Goal: Navigation & Orientation: Find specific page/section

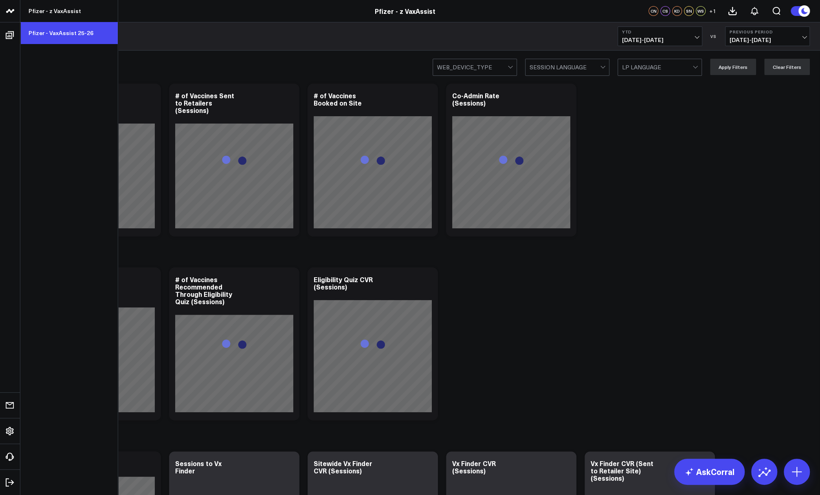
click at [58, 30] on link "Pfizer - VaxAssist 25-26" at bounding box center [68, 33] width 97 height 22
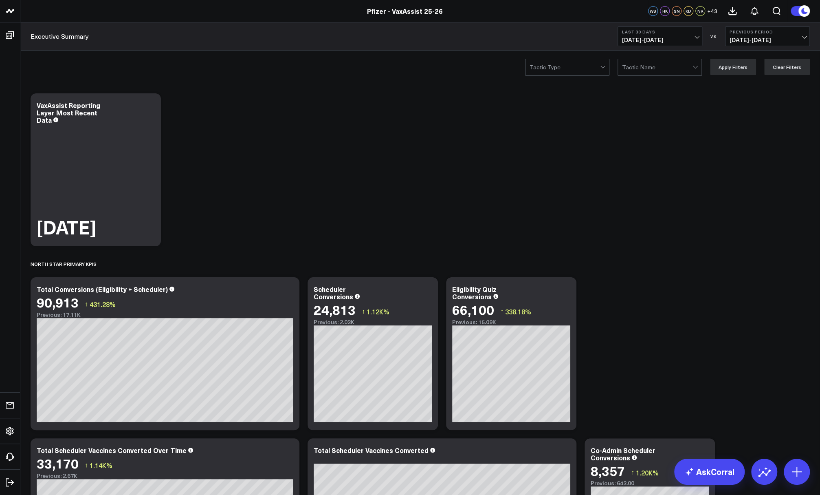
click at [678, 38] on span "08/25/25 - 09/23/25" at bounding box center [660, 40] width 76 height 7
click at [662, 66] on link "Last 7 Days" at bounding box center [660, 69] width 84 height 15
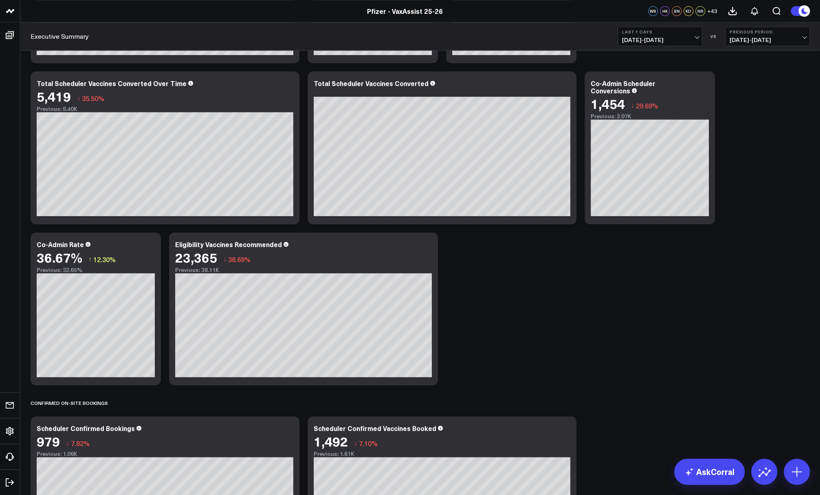
scroll to position [489, 0]
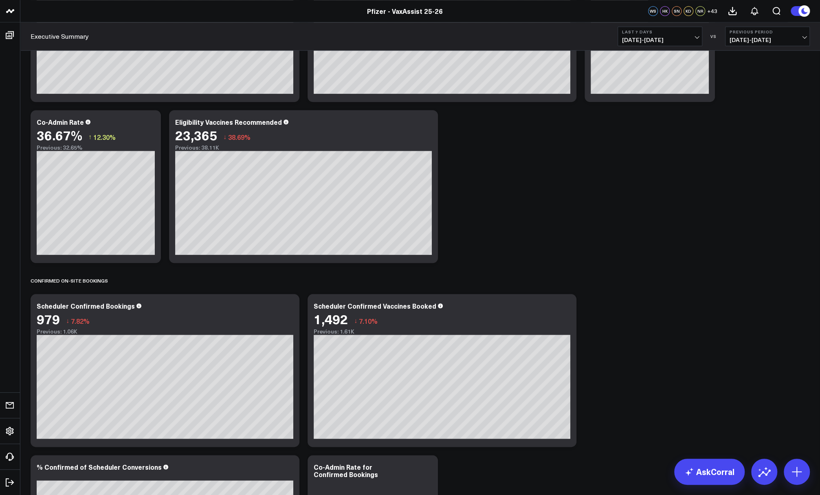
click at [595, 6] on header "Pfizer - z VaxAssist Pfizer - VaxAssist 25-26 Pfizer - VaxAssist 25-26 WS HK SN…" at bounding box center [410, 11] width 820 height 22
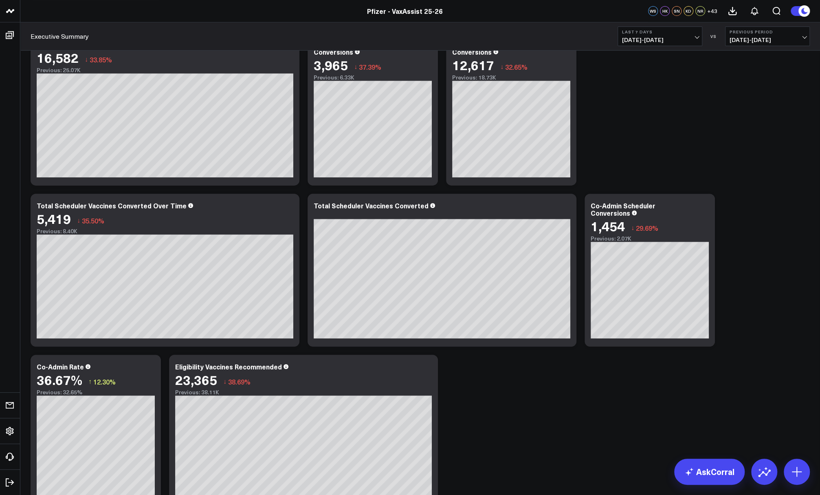
scroll to position [41, 0]
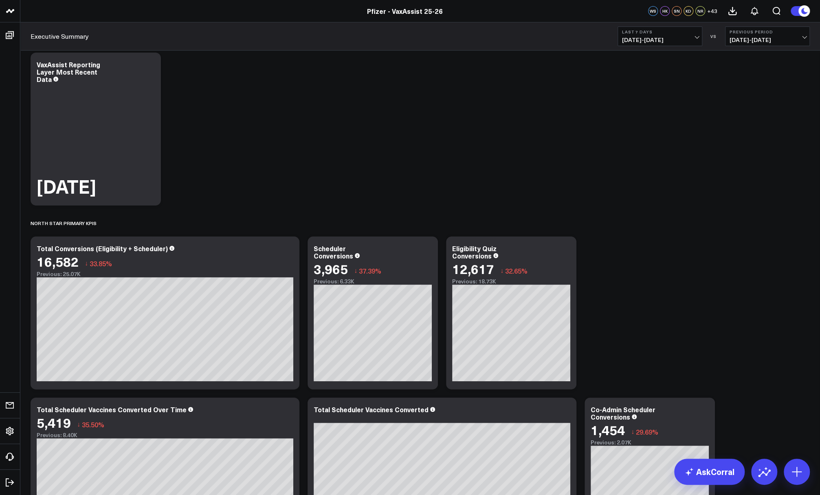
click at [650, 42] on span "09/17/25 - 09/23/25" at bounding box center [660, 40] width 76 height 7
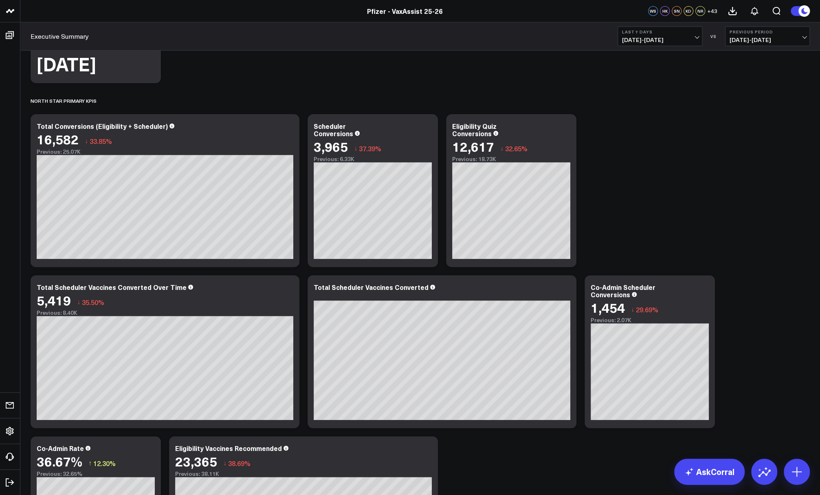
scroll to position [0, 0]
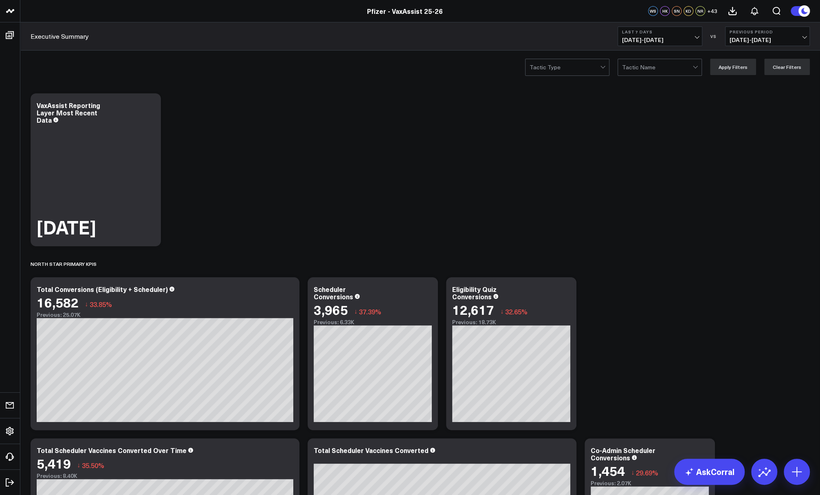
click at [659, 40] on span "09/17/25 - 09/23/25" at bounding box center [660, 40] width 76 height 7
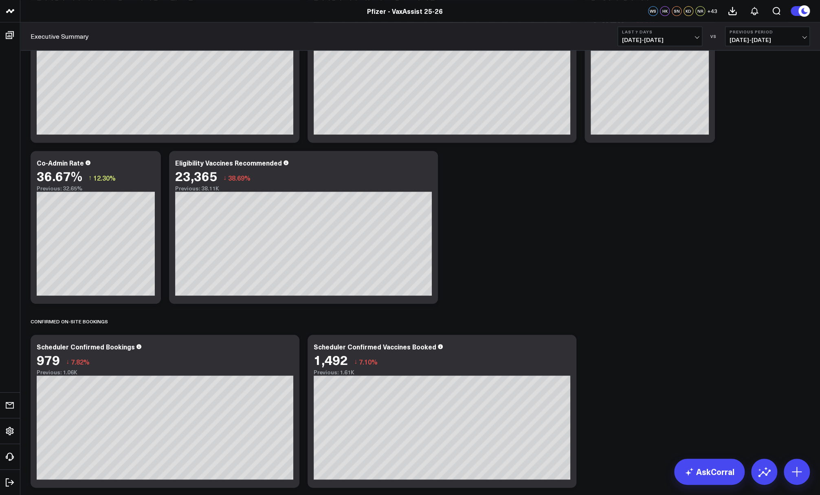
scroll to position [611, 0]
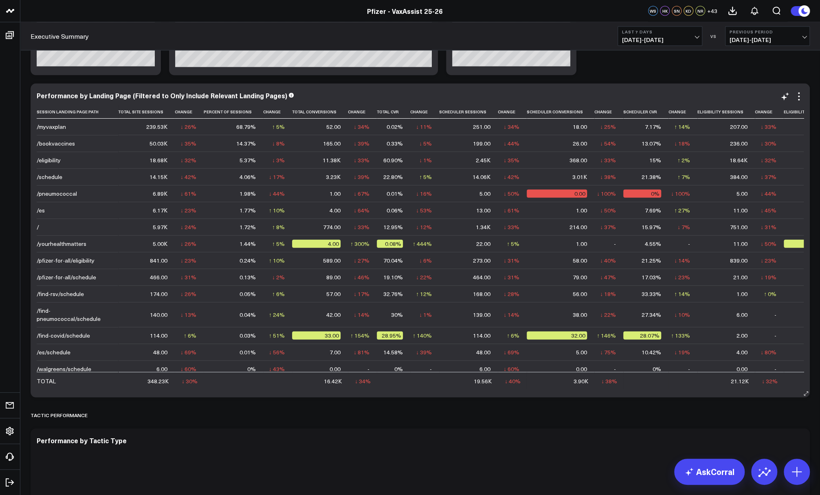
scroll to position [1325, 0]
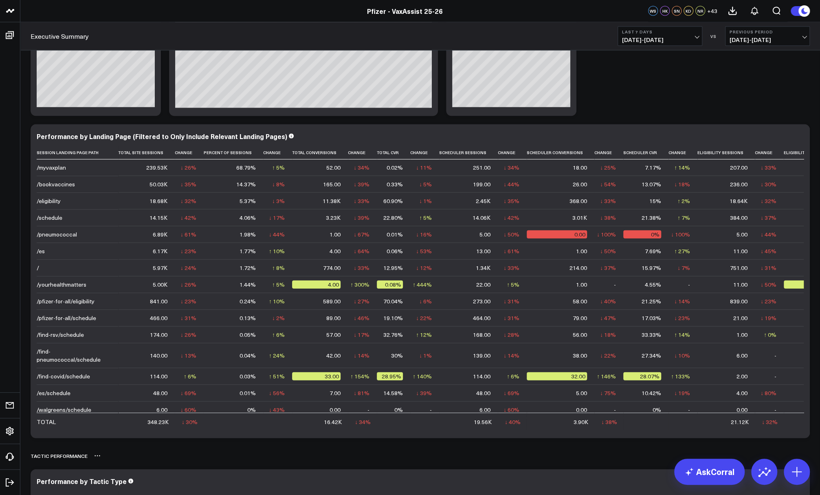
click at [130, 459] on div "TACTIC PERFORMANCE" at bounding box center [421, 455] width 780 height 19
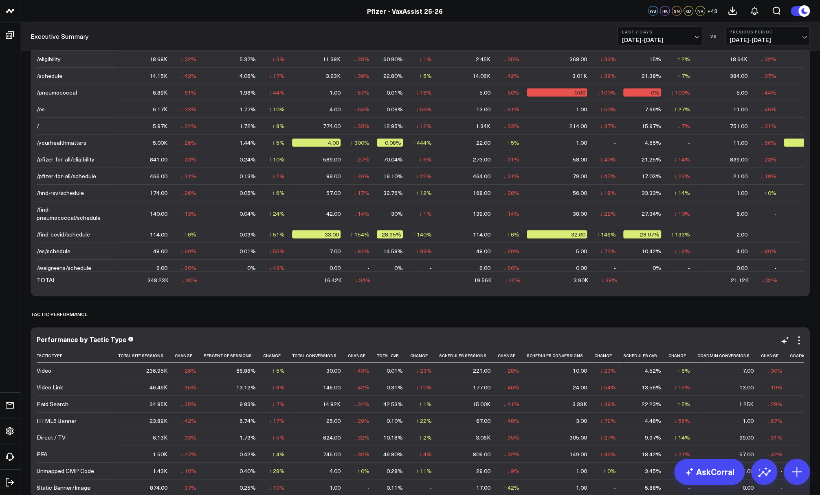
scroll to position [1589, 0]
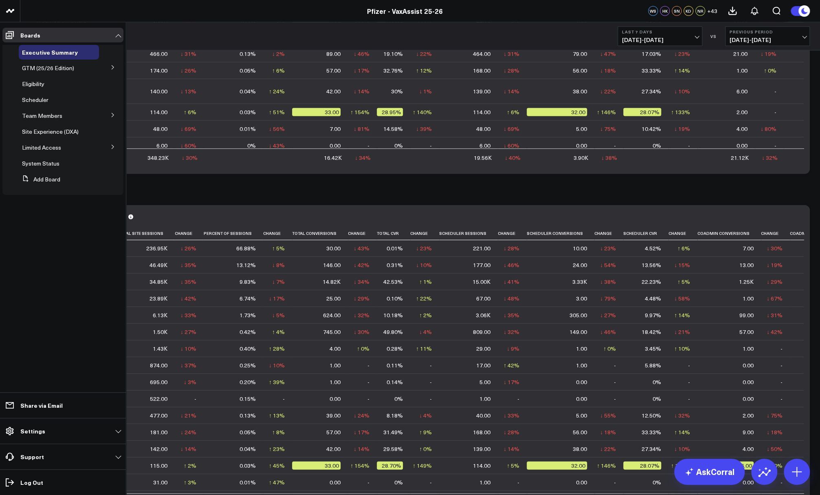
click at [110, 70] on button at bounding box center [112, 67] width 21 height 12
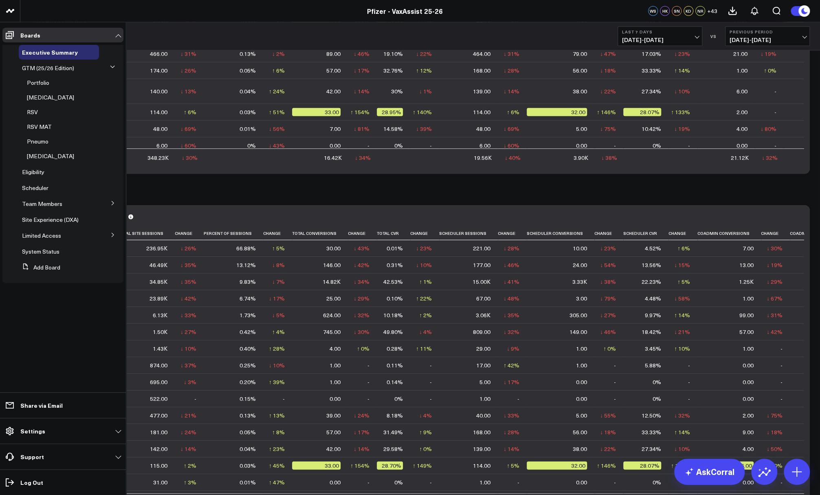
click at [110, 71] on button at bounding box center [113, 66] width 12 height 21
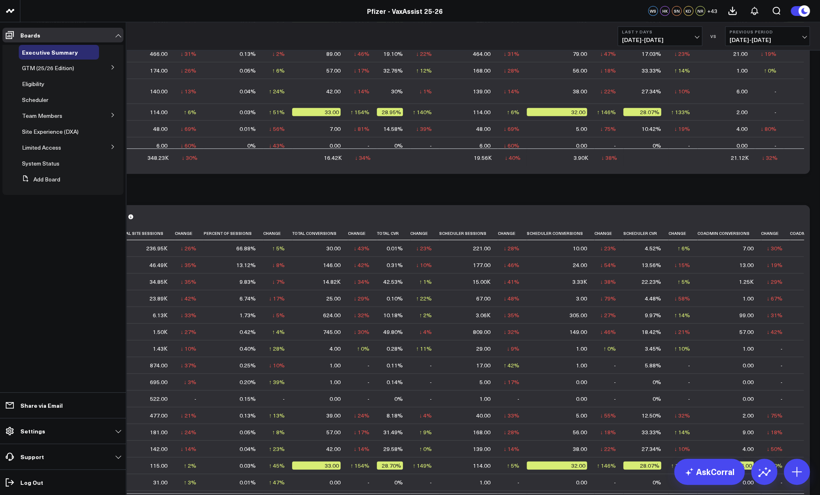
click at [112, 120] on button at bounding box center [112, 114] width 21 height 12
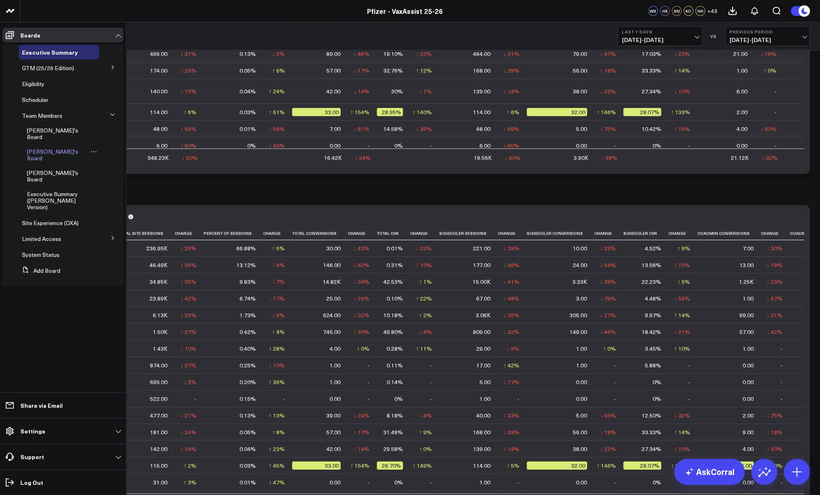
click at [90, 148] on icon at bounding box center [93, 151] width 7 height 7
click at [55, 148] on span "[PERSON_NAME]'s Board" at bounding box center [52, 155] width 51 height 14
